Goal: Information Seeking & Learning: Find specific fact

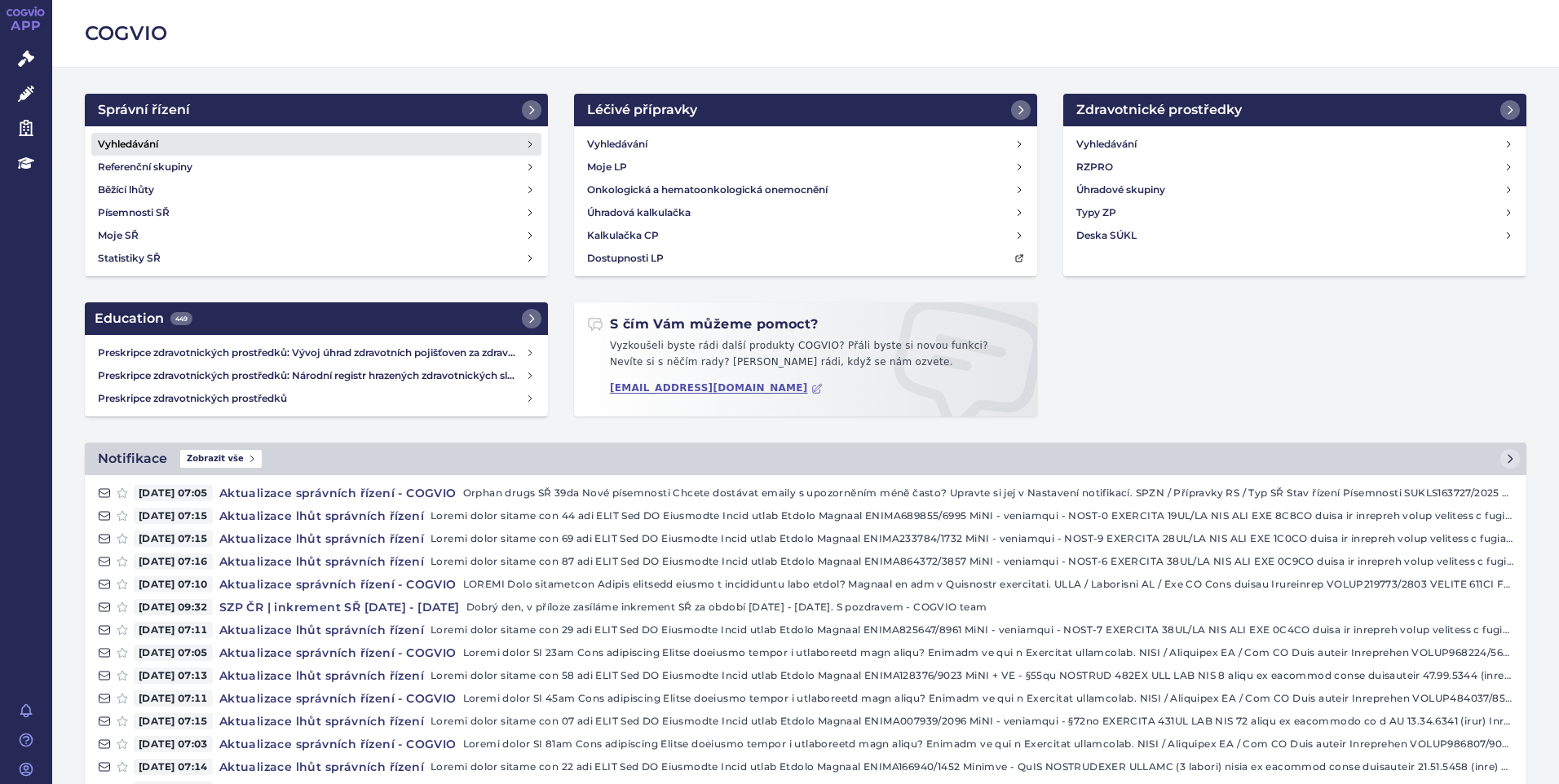
click at [200, 136] on link "Vyhledávání" at bounding box center [316, 143] width 450 height 23
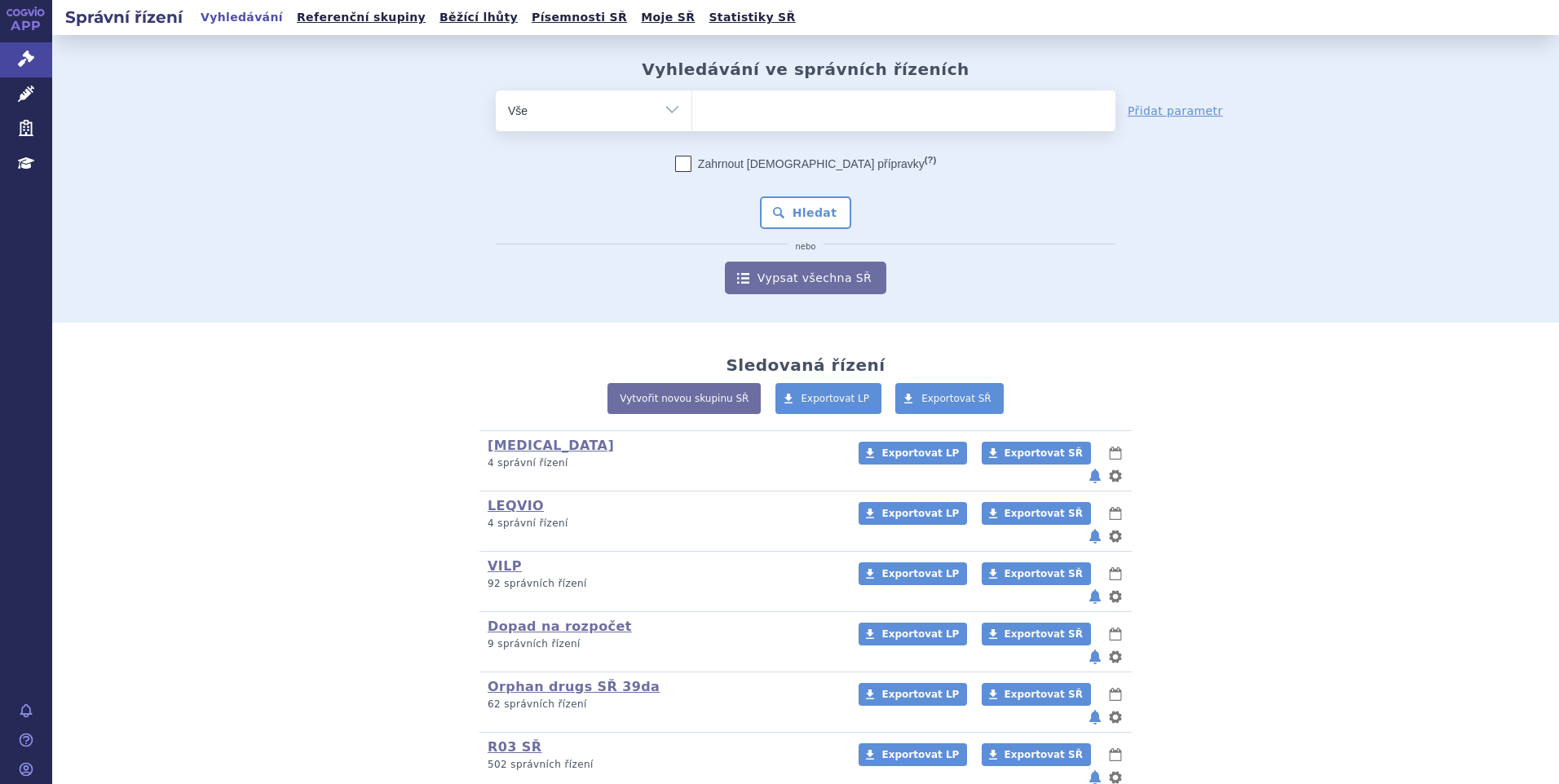
type input "SUKLS366545/2025"
select select "SUKLS366545/2025"
click at [807, 209] on button "Hledat" at bounding box center [805, 213] width 92 height 33
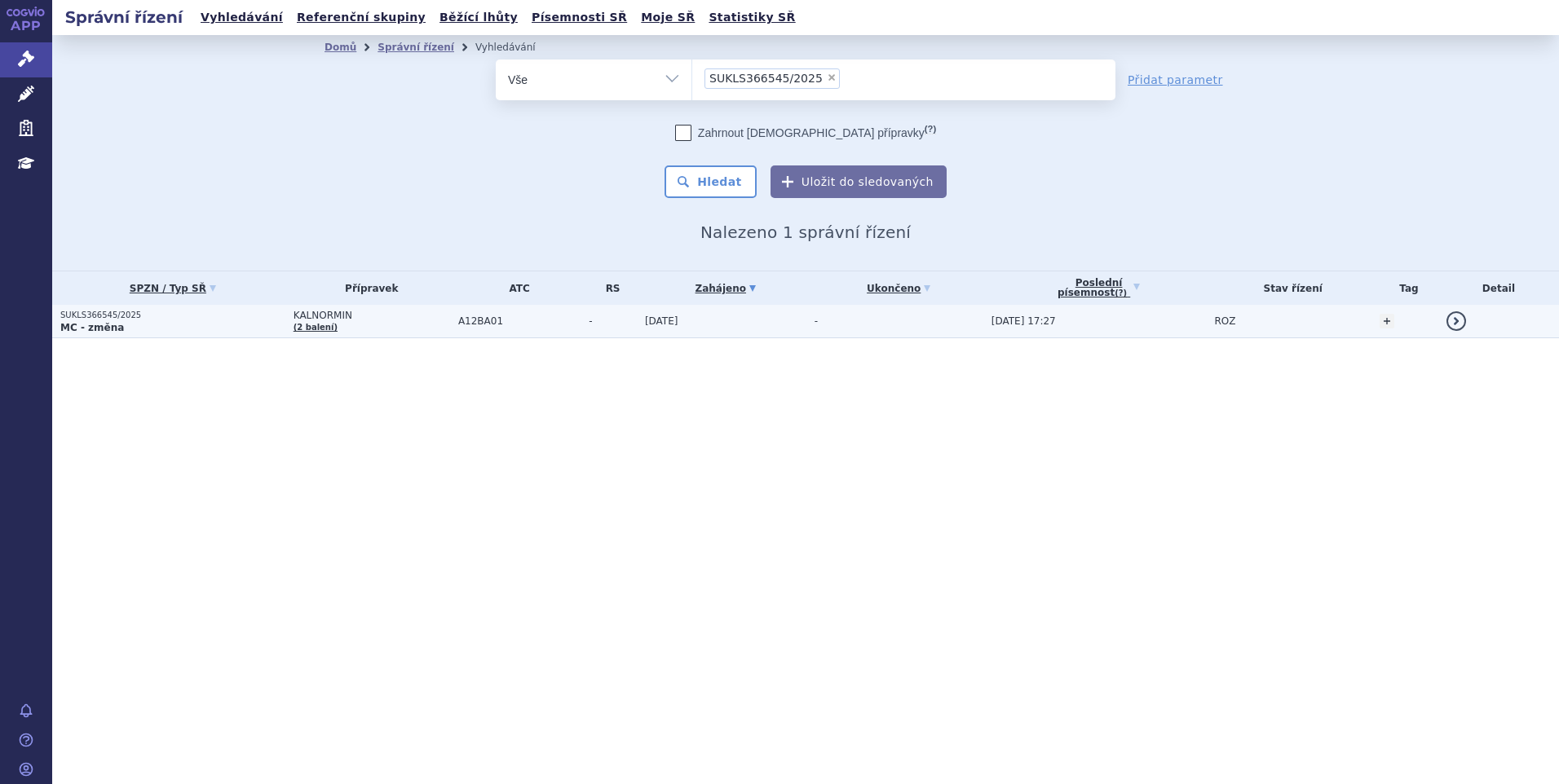
click at [210, 329] on p "MC - změna" at bounding box center [173, 327] width 225 height 13
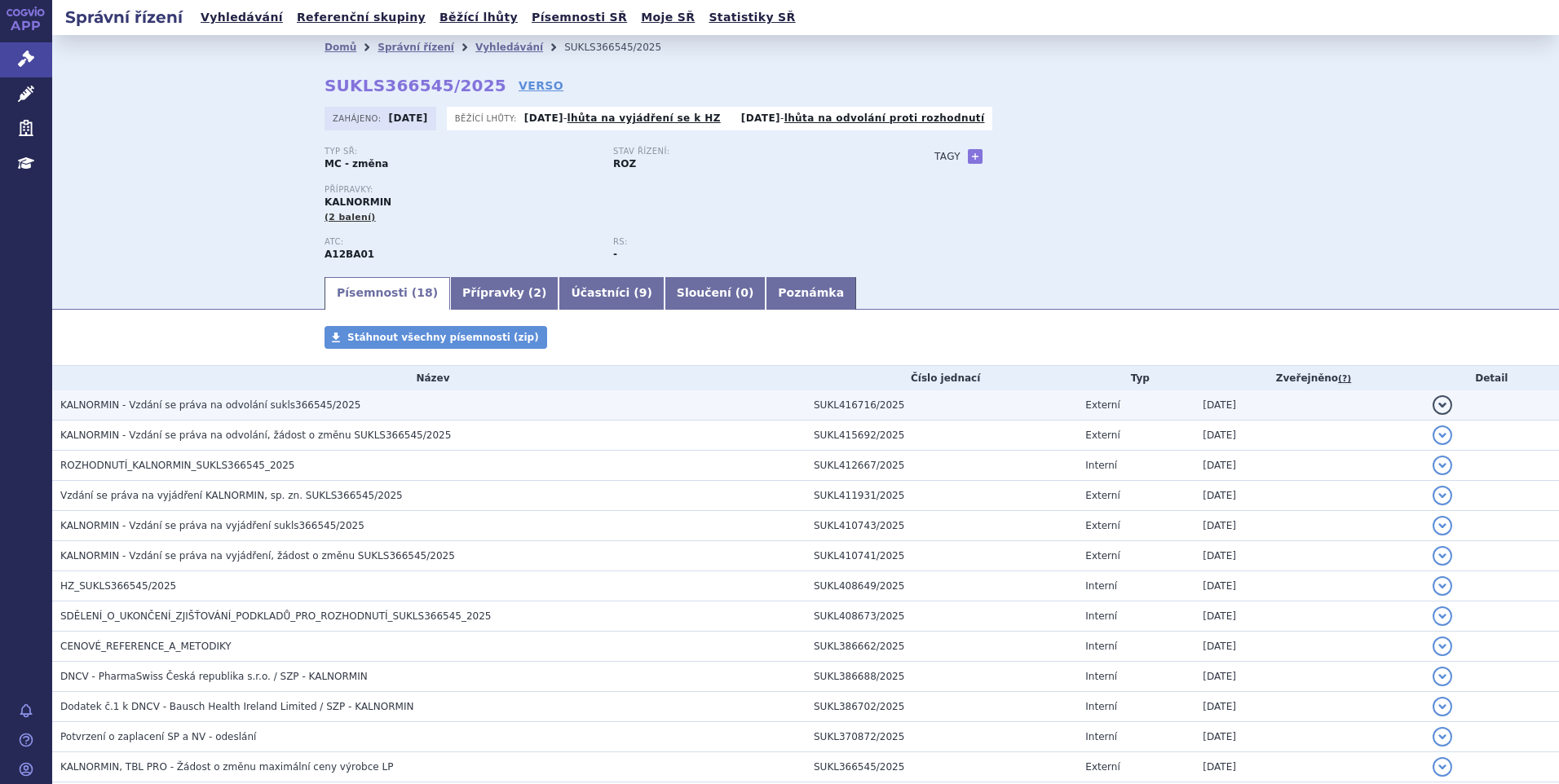
click at [239, 407] on span "KALNORMIN - Vzdání se práva na odvolání sukls366545/2025" at bounding box center [210, 405] width 300 height 11
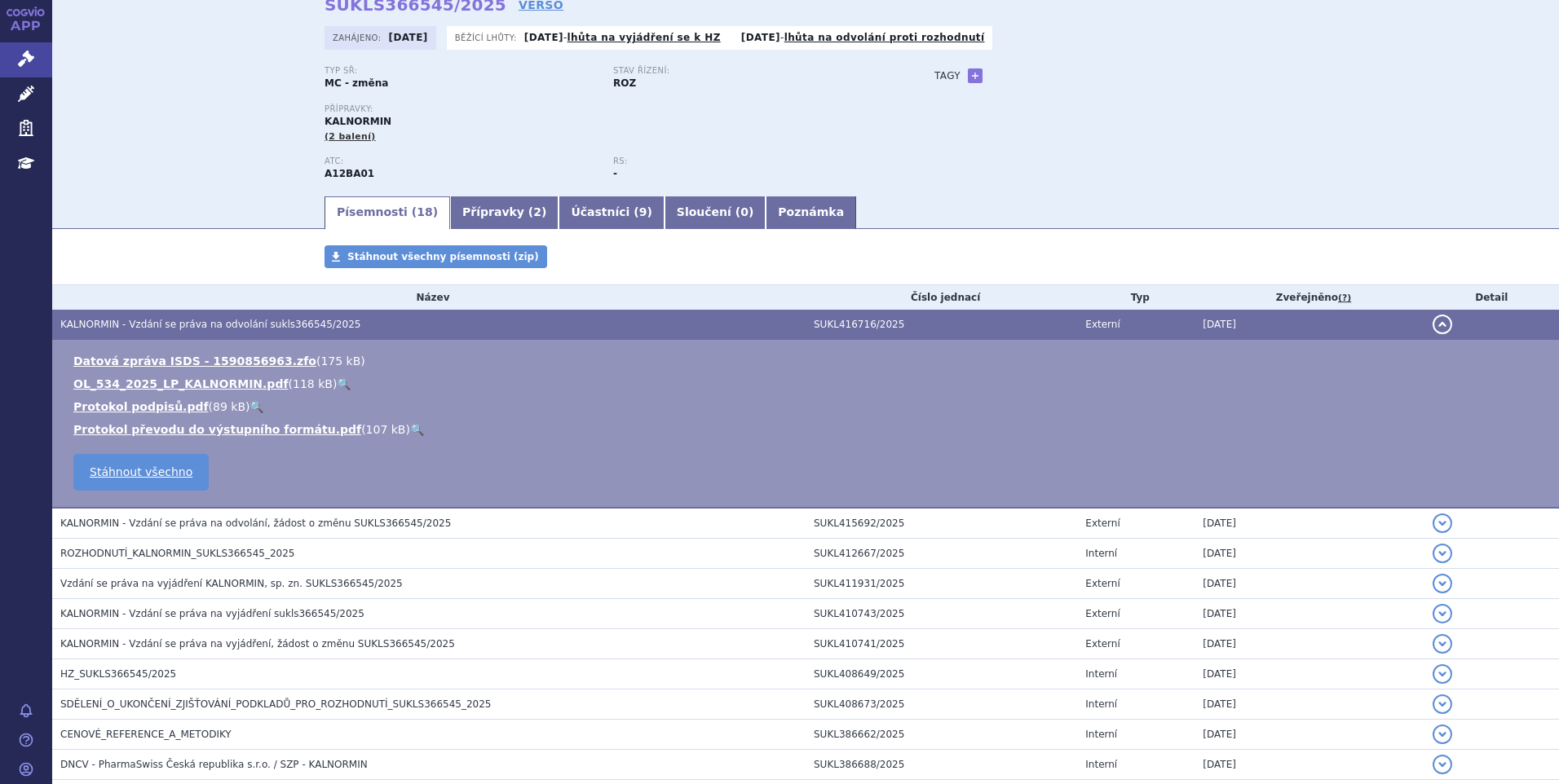
scroll to position [81, 0]
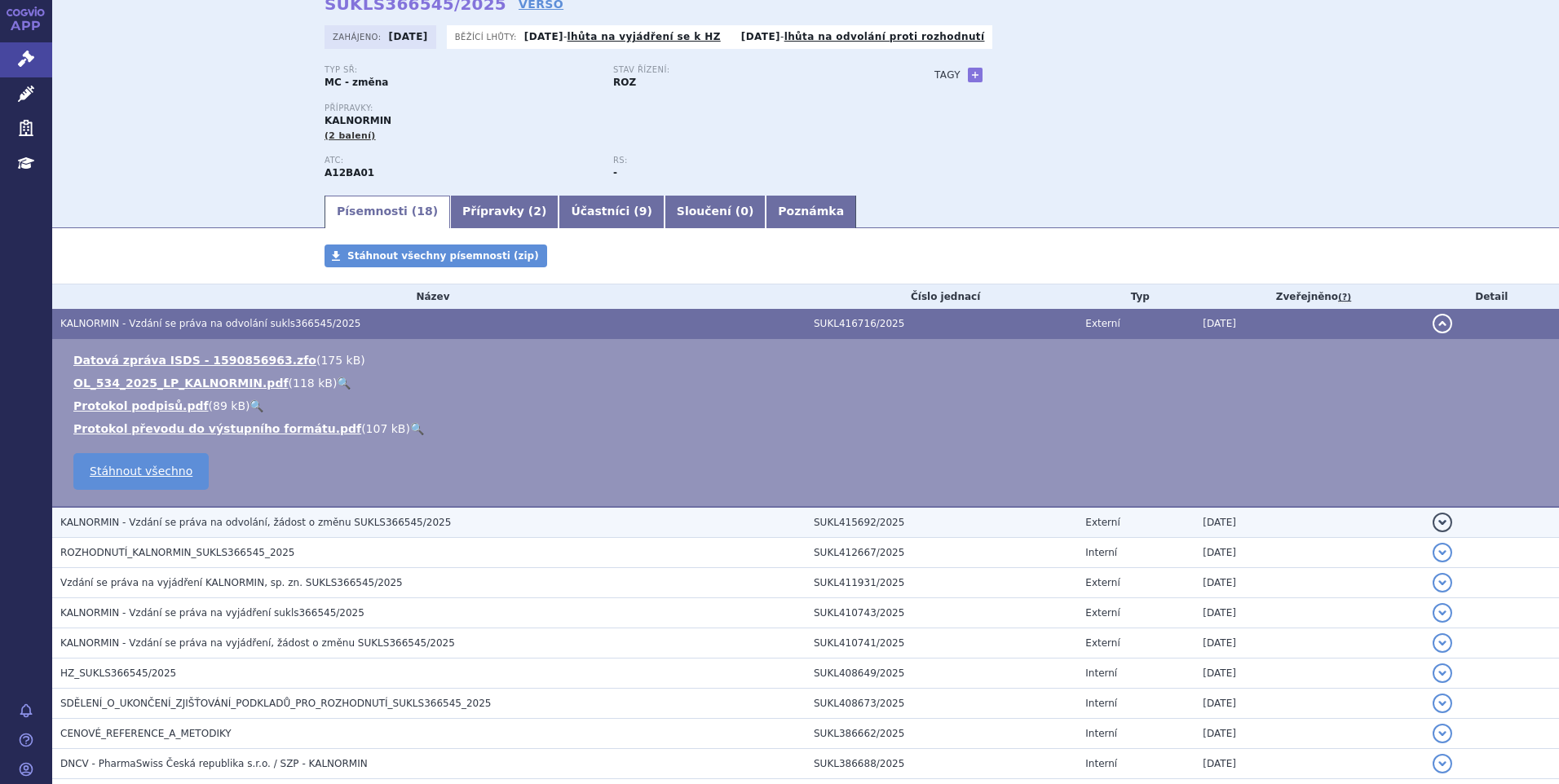
click at [266, 519] on span "KALNORMIN - Vzdání se práva na odvolání, žádost o změnu SUKLS366545/2025" at bounding box center [255, 523] width 390 height 11
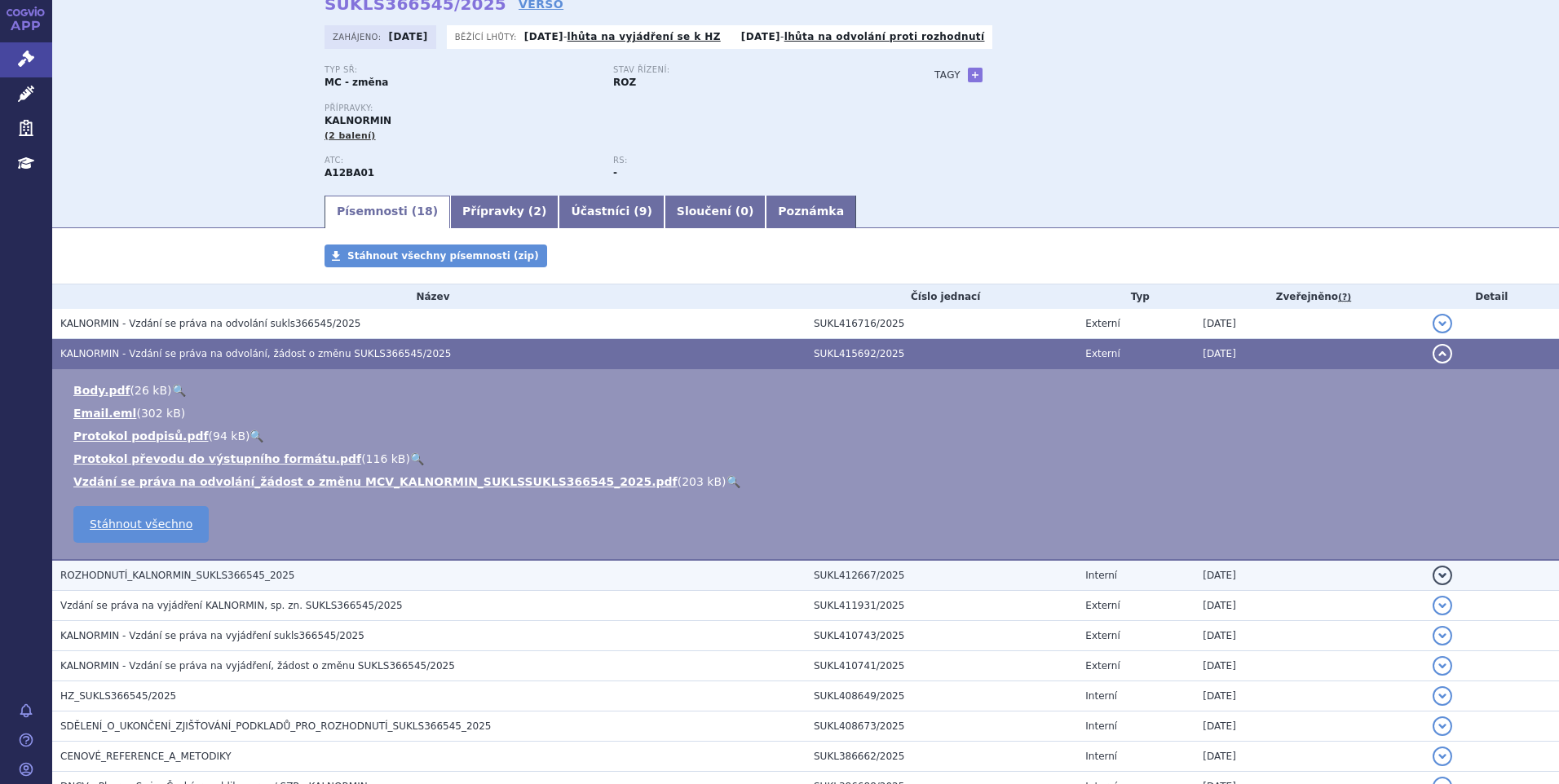
click at [247, 570] on span "ROZHODNUTÍ_KALNORMIN_SUKLS366545_2025" at bounding box center [177, 576] width 234 height 11
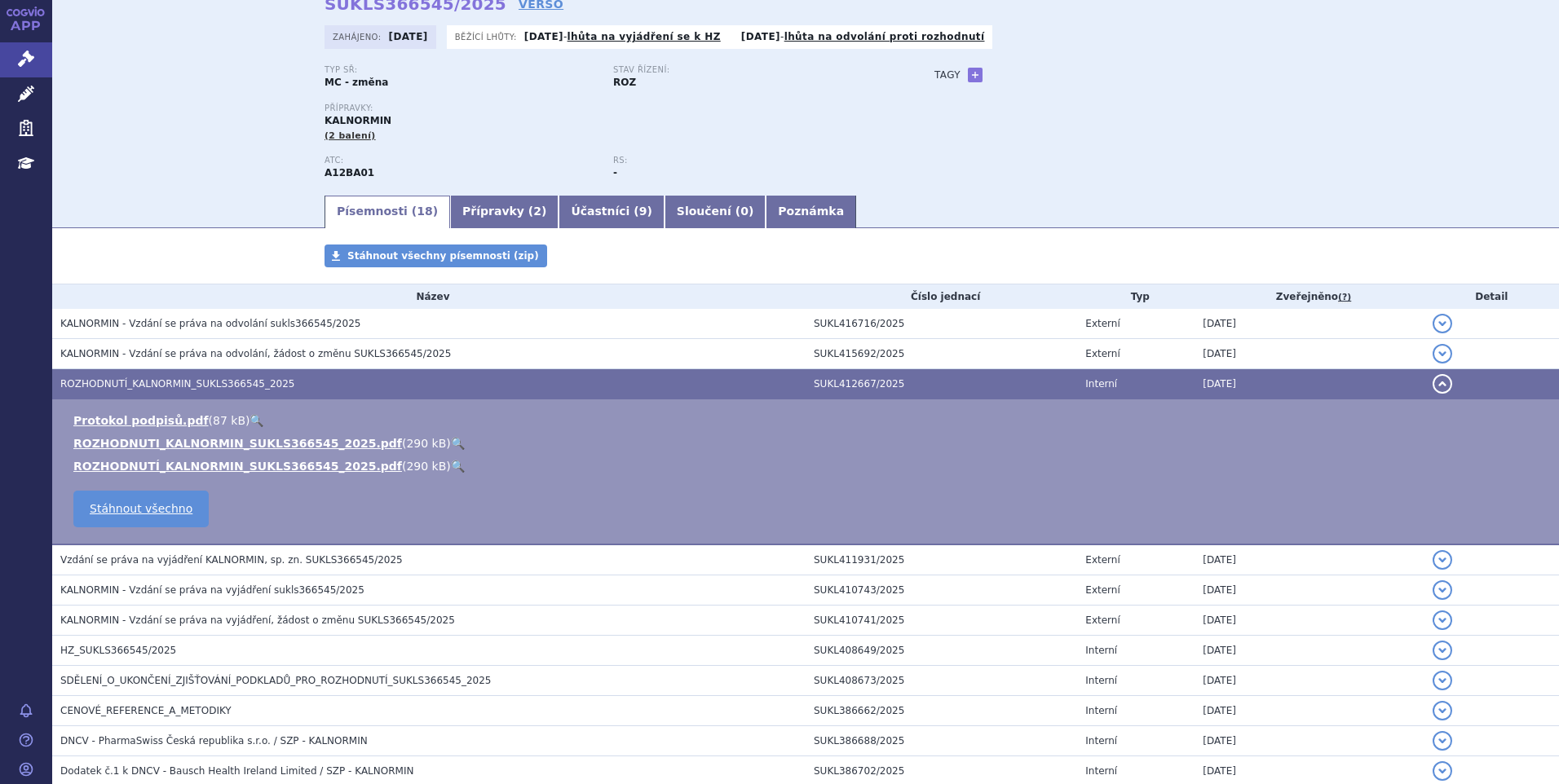
click at [451, 443] on link "🔍" at bounding box center [457, 443] width 14 height 13
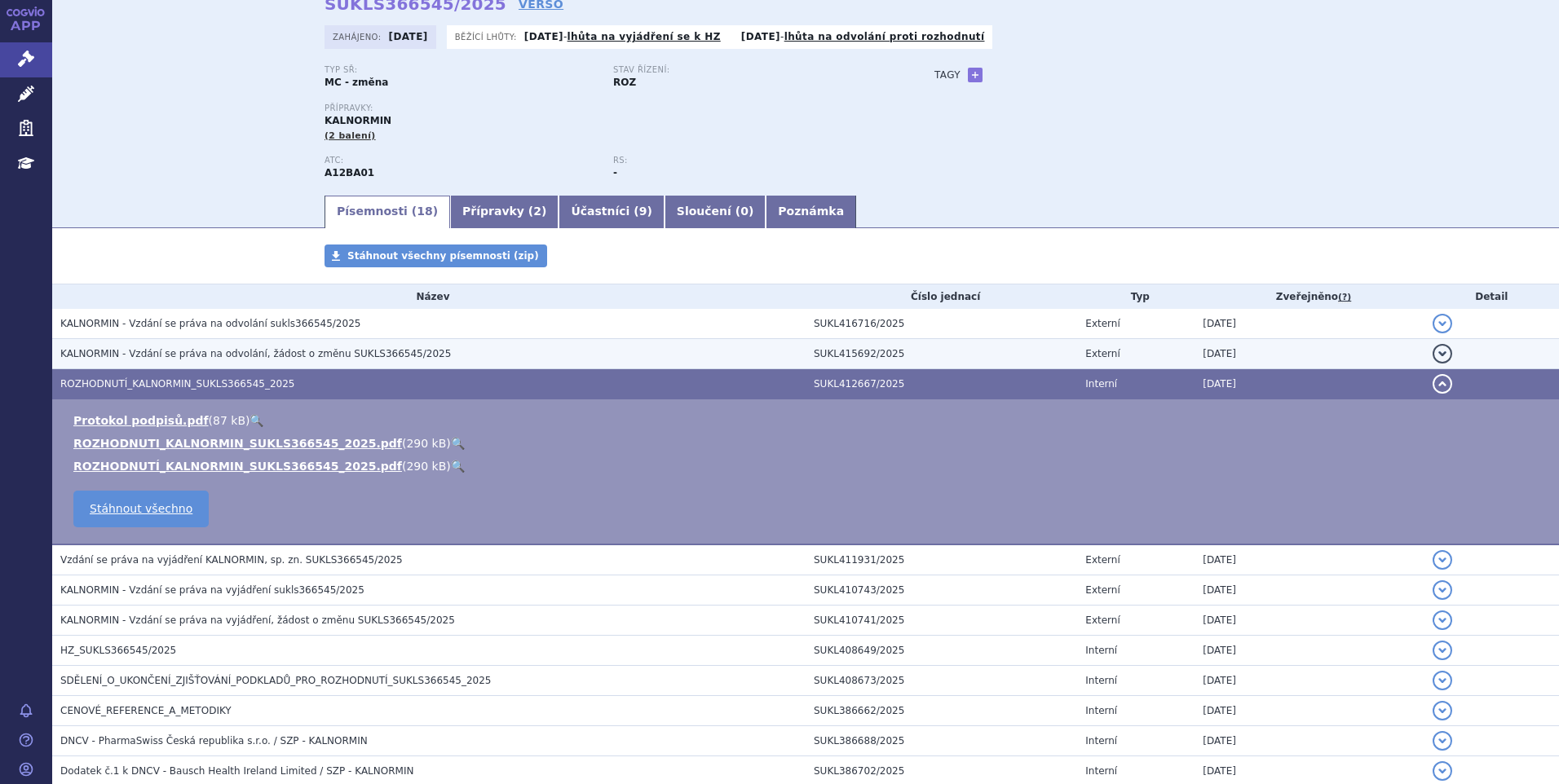
click at [277, 352] on span "KALNORMIN - Vzdání se práva na odvolání, žádost o změnu SUKLS366545/2025" at bounding box center [255, 354] width 390 height 11
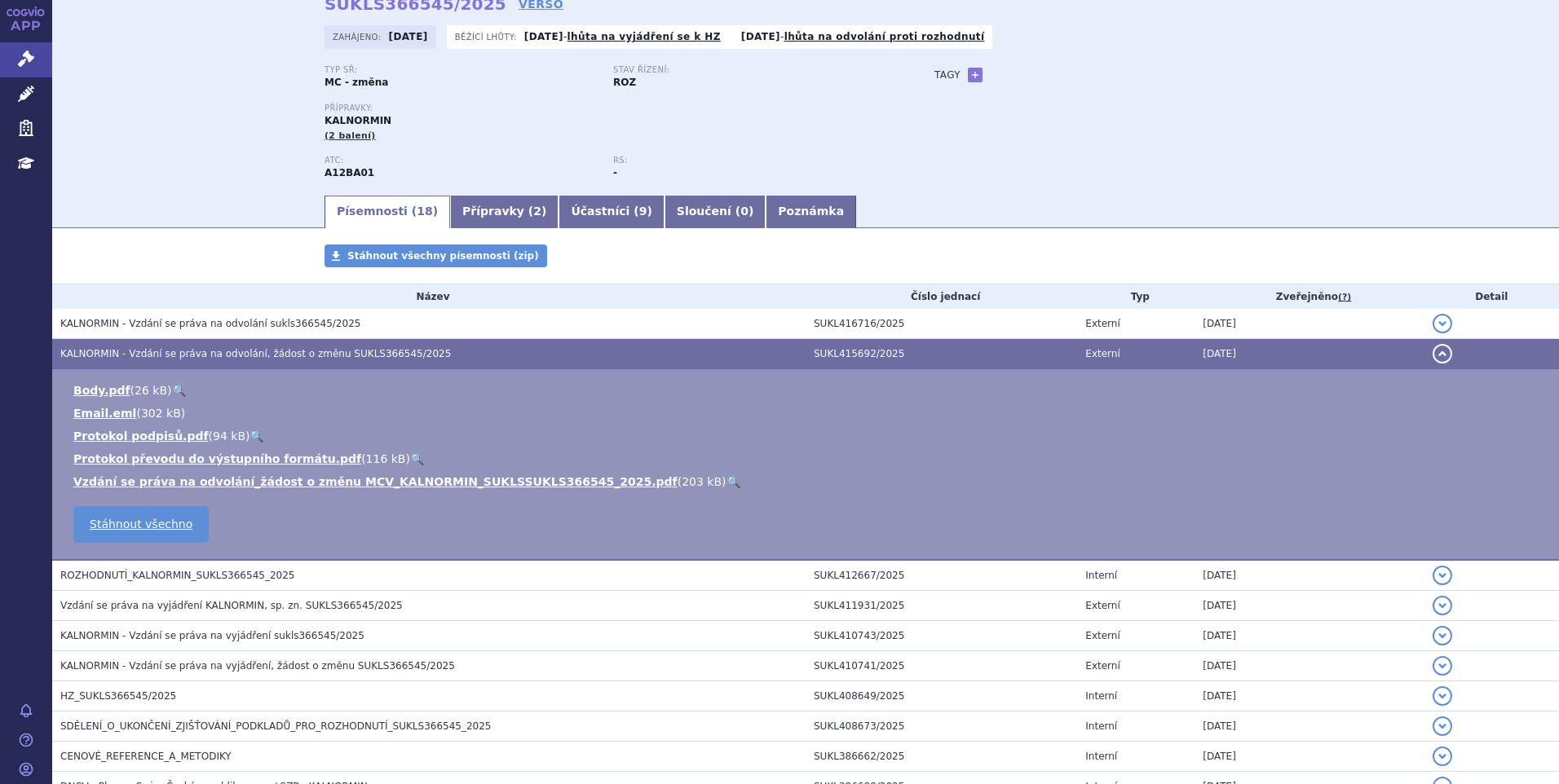
click at [726, 481] on link "🔍" at bounding box center [733, 482] width 14 height 13
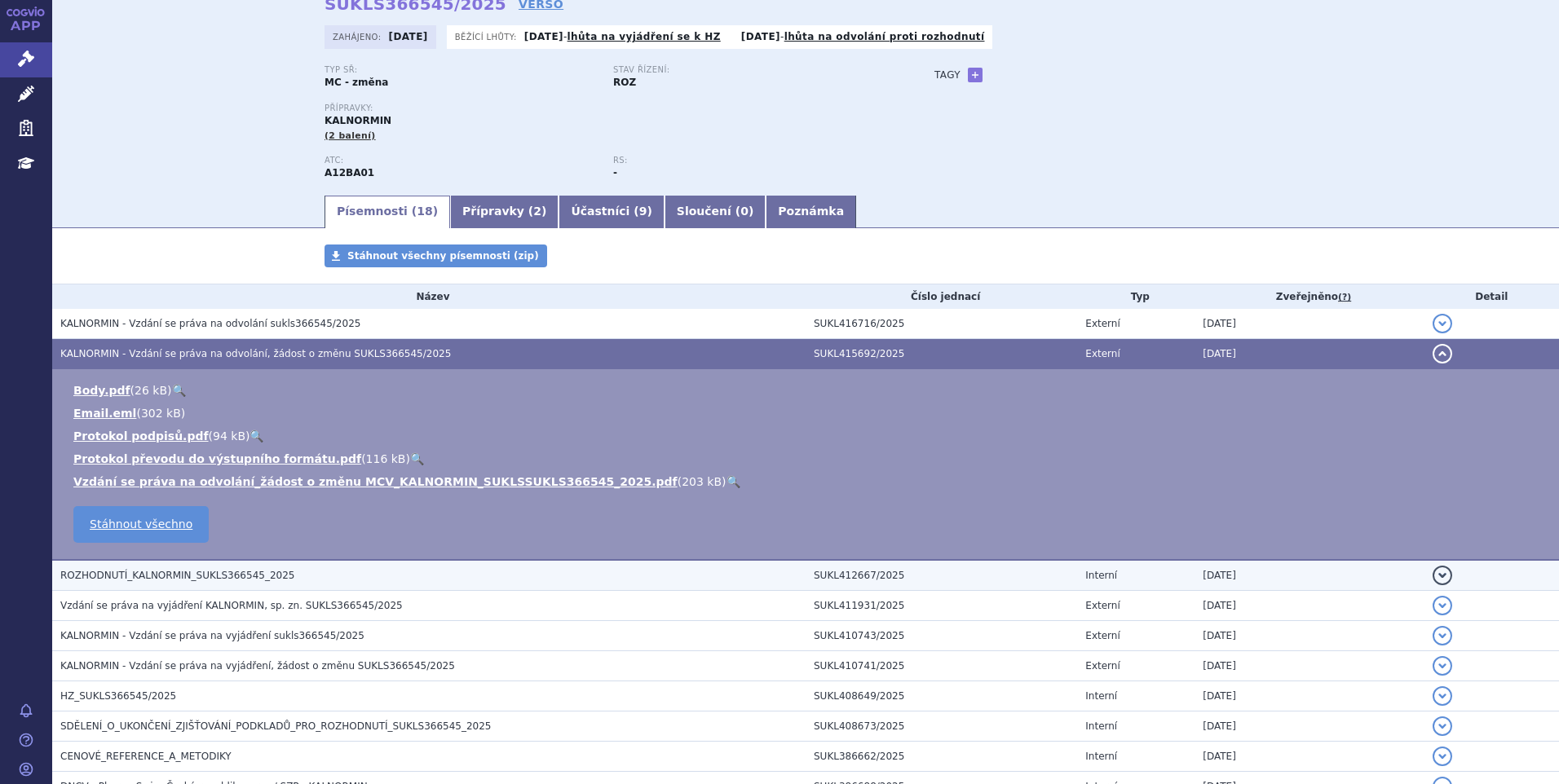
click at [191, 576] on span "ROZHODNUTÍ_KALNORMIN_SUKLS366545_2025" at bounding box center [177, 576] width 234 height 11
